Goal: Information Seeking & Learning: Learn about a topic

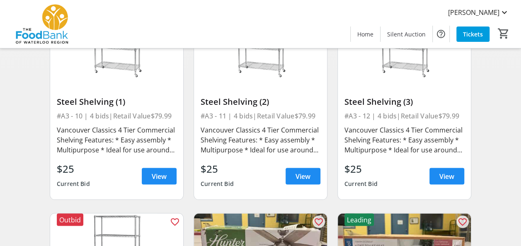
scroll to position [746, 0]
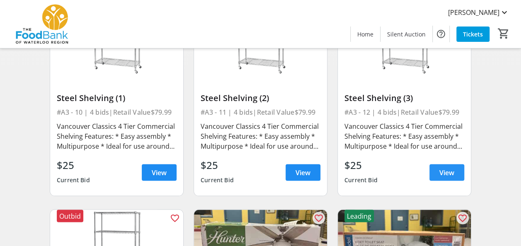
click at [443, 172] on span "View" at bounding box center [447, 173] width 15 height 10
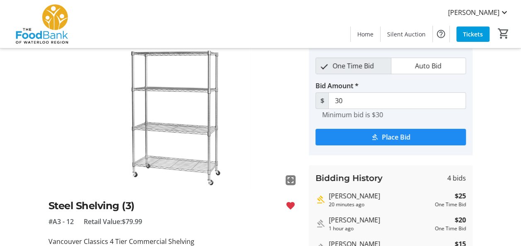
scroll to position [83, 0]
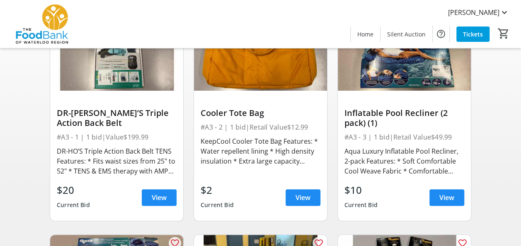
scroll to position [720, 0]
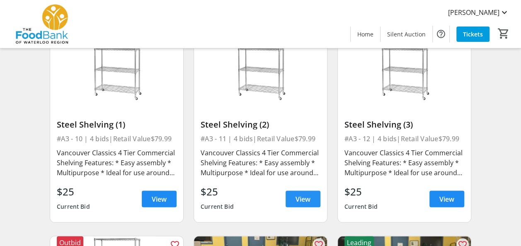
click at [306, 196] on span "View" at bounding box center [303, 199] width 15 height 10
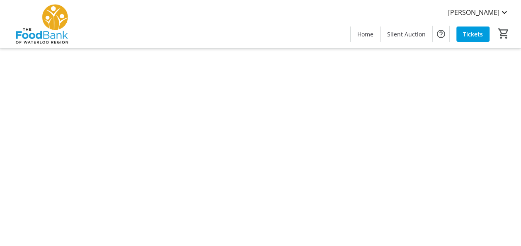
scroll to position [83, 0]
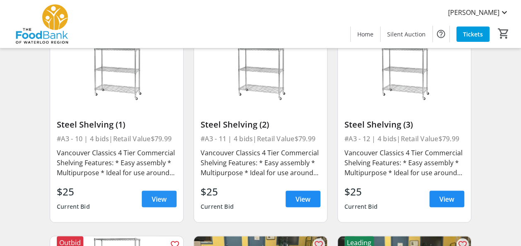
click at [167, 201] on span at bounding box center [159, 199] width 35 height 20
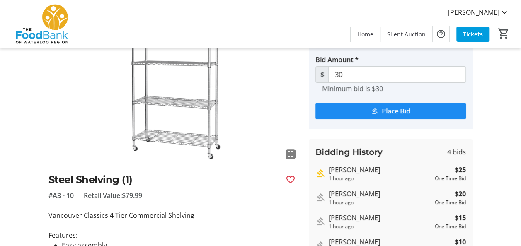
scroll to position [83, 0]
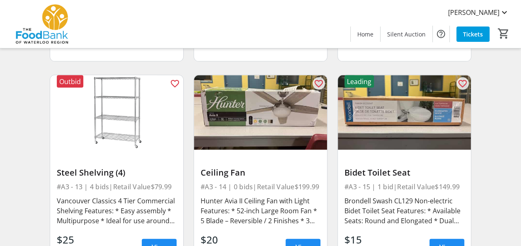
scroll to position [927, 0]
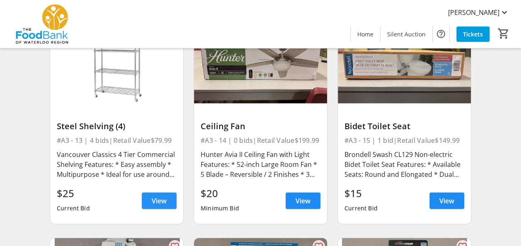
click at [162, 199] on span "View" at bounding box center [159, 201] width 15 height 10
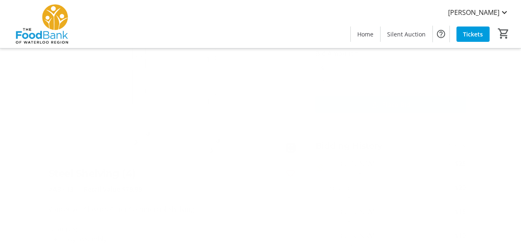
scroll to position [83, 0]
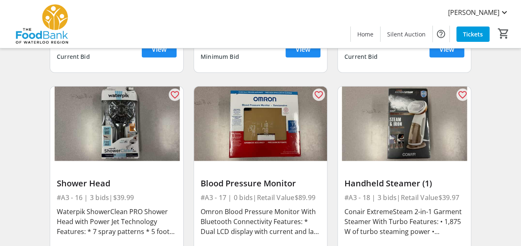
scroll to position [1135, 0]
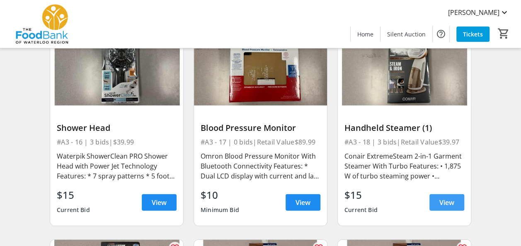
click at [445, 201] on span "View" at bounding box center [447, 203] width 15 height 10
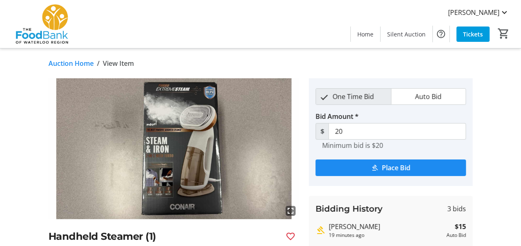
click at [185, 185] on img at bounding box center [174, 148] width 251 height 141
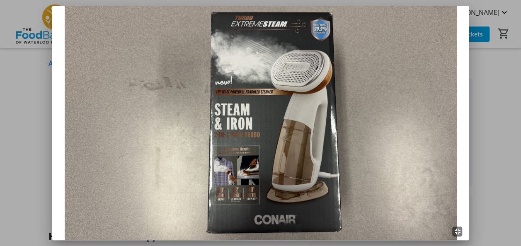
click at [258, 195] on img at bounding box center [260, 123] width 417 height 235
click at [460, 233] on mat-icon "fullscreen_exit" at bounding box center [457, 232] width 10 height 10
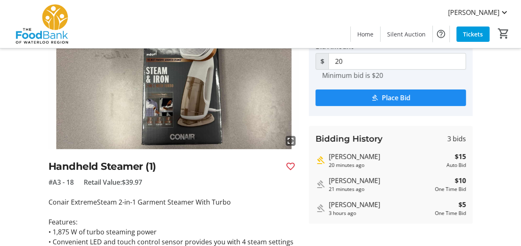
scroll to position [83, 0]
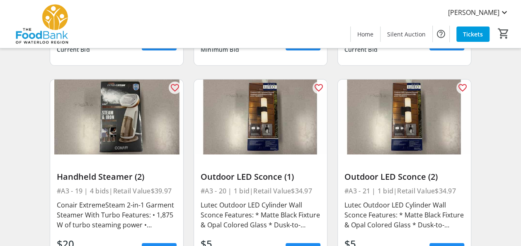
scroll to position [1383, 0]
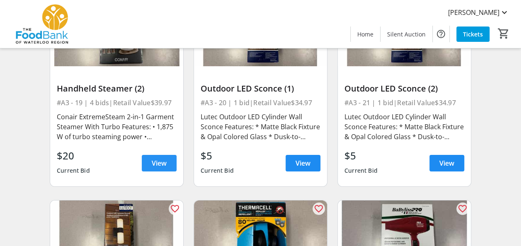
click at [153, 164] on span "View" at bounding box center [159, 163] width 15 height 10
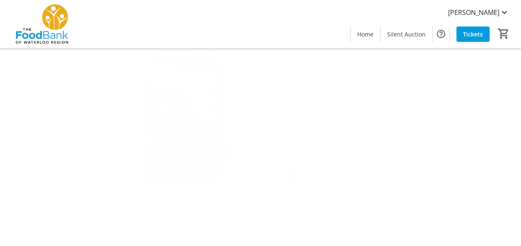
scroll to position [83, 0]
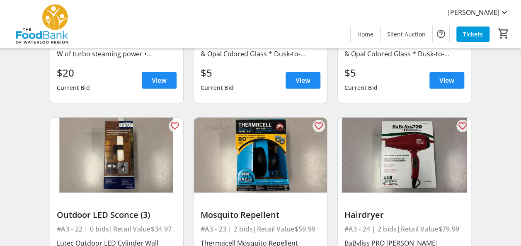
scroll to position [1549, 0]
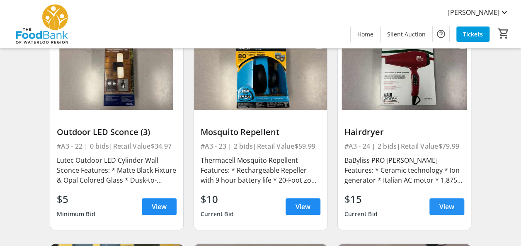
click at [434, 209] on span at bounding box center [447, 207] width 35 height 20
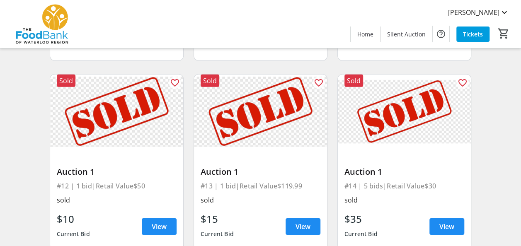
scroll to position [2752, 0]
